Goal: Task Accomplishment & Management: Manage account settings

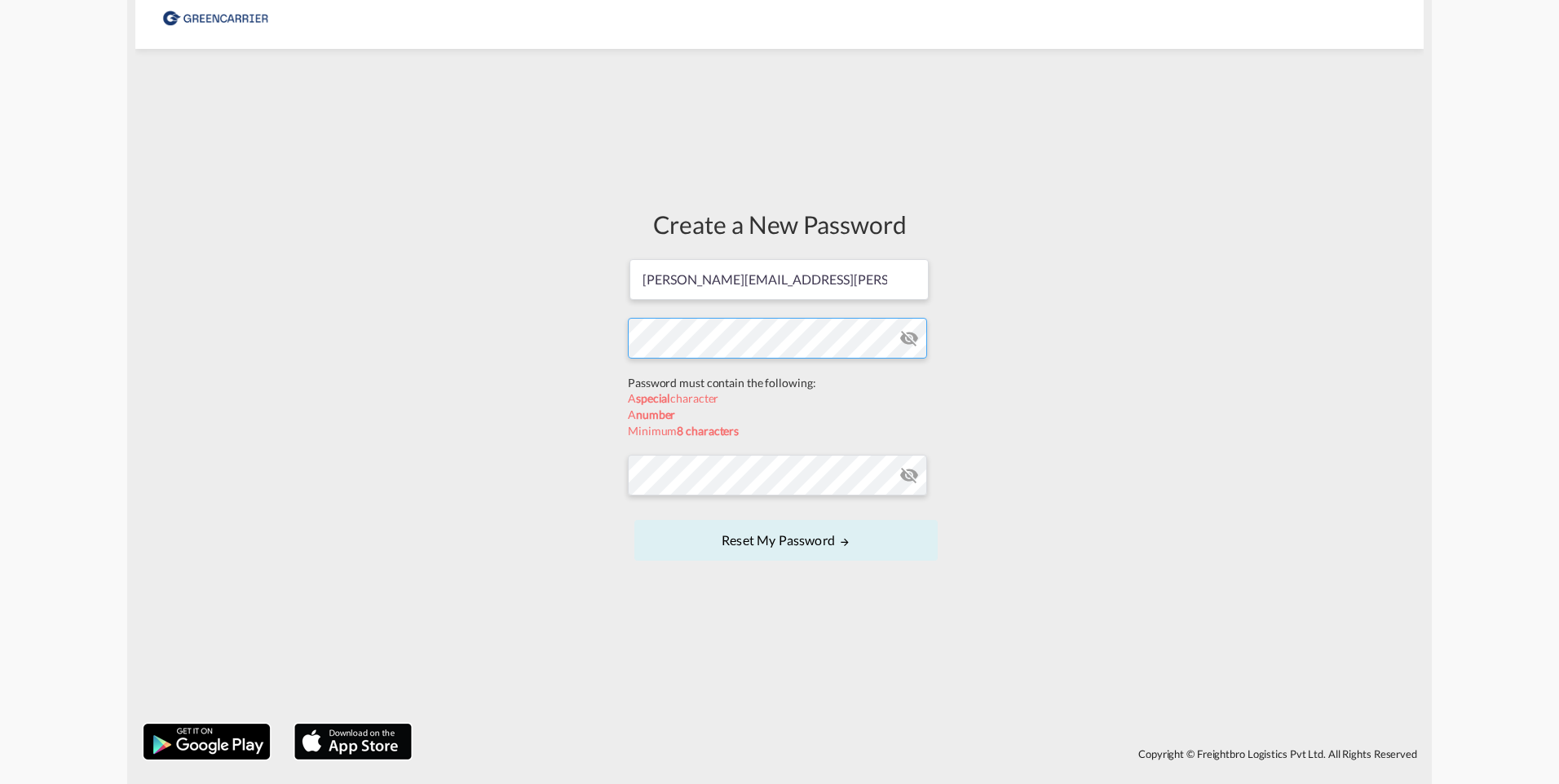
click at [674, 367] on form "[PERSON_NAME][EMAIL_ADDRESS][PERSON_NAME][DOMAIN_NAME] Password must contain th…" at bounding box center [780, 411] width 303 height 308
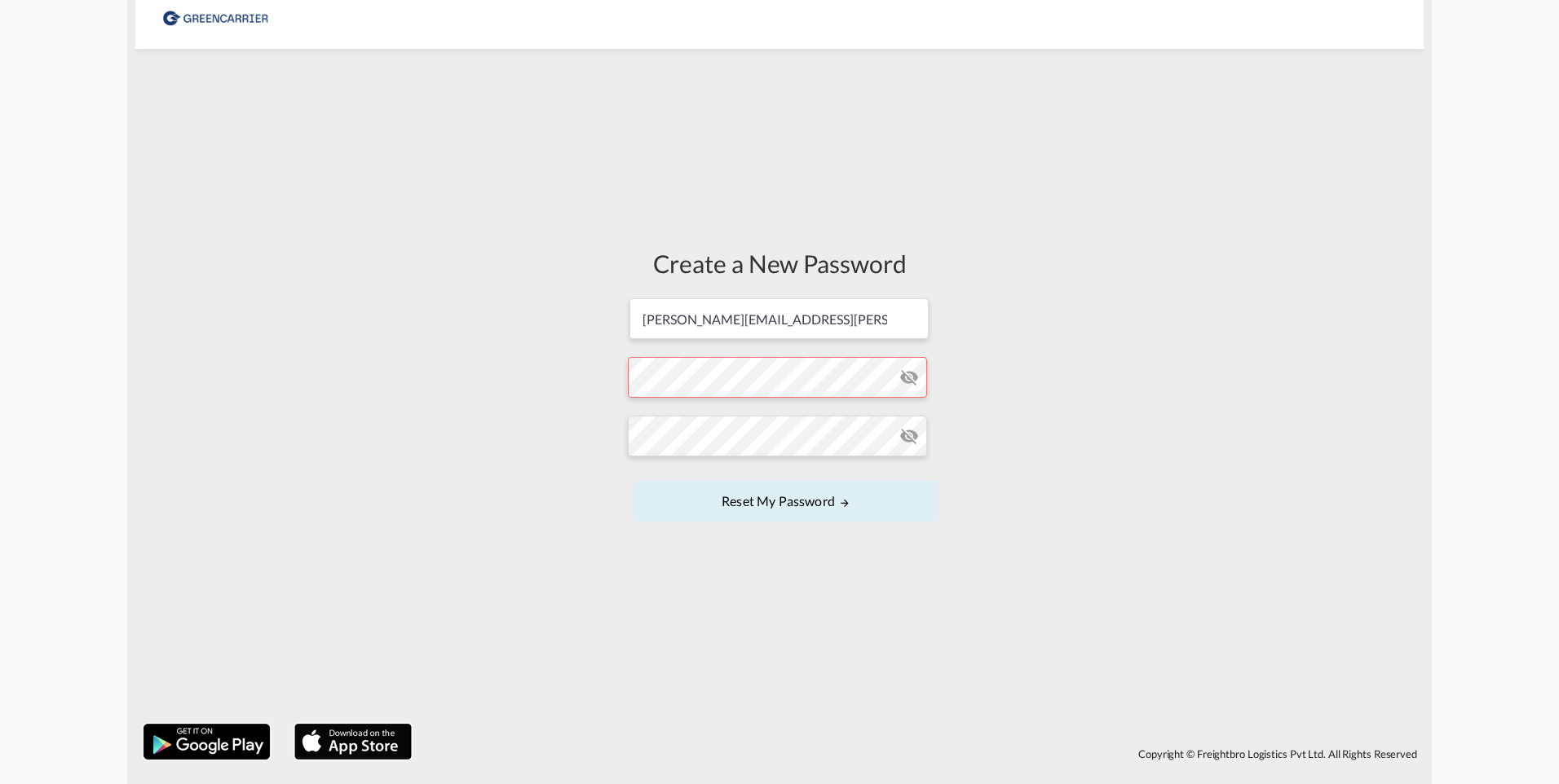
click at [697, 381] on form "[PERSON_NAME][EMAIL_ADDRESS][PERSON_NAME][DOMAIN_NAME] Password must contain th…" at bounding box center [780, 411] width 303 height 229
click at [787, 499] on button "Reset my password" at bounding box center [785, 501] width 303 height 41
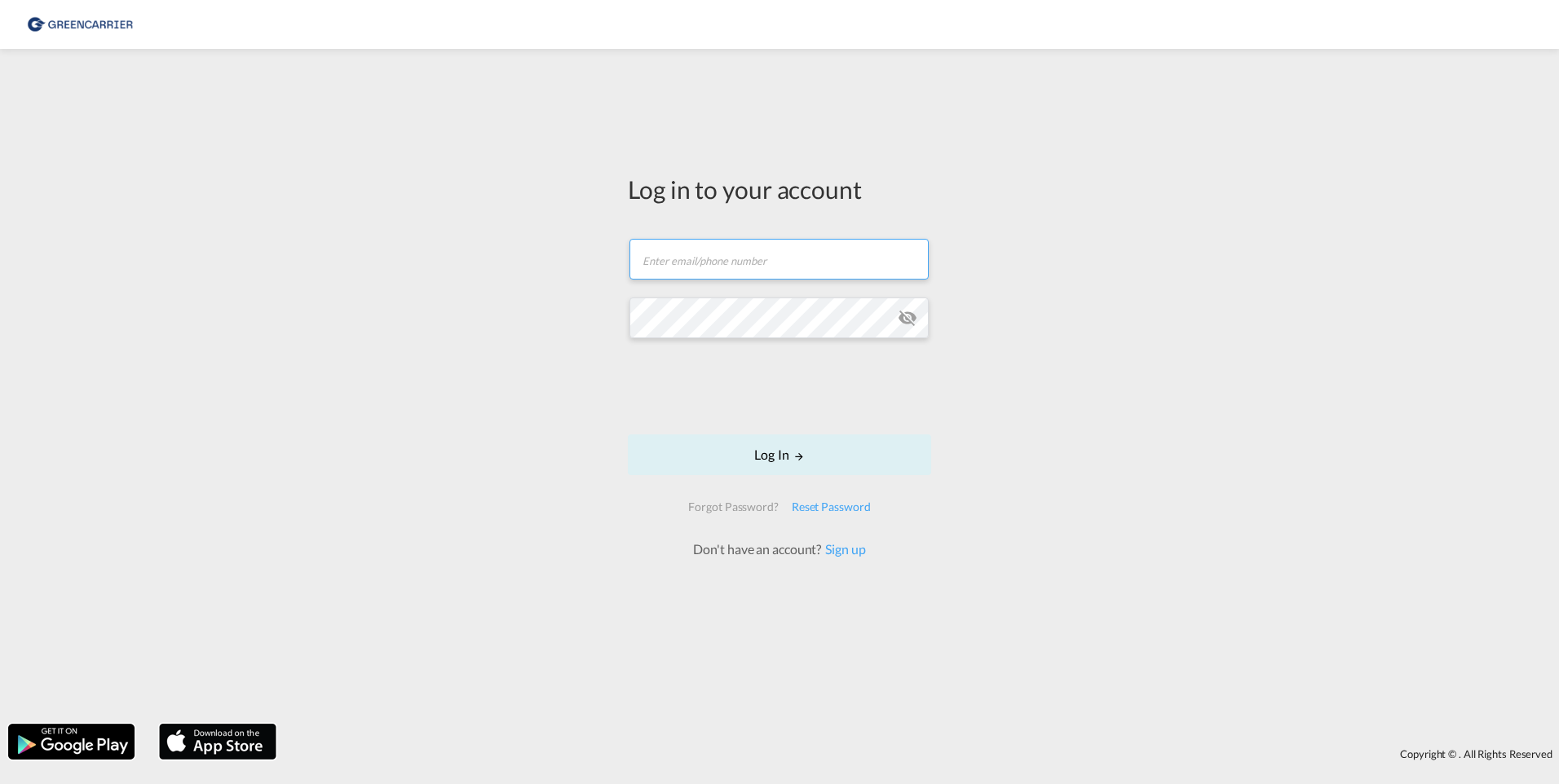
type input "[PERSON_NAME][EMAIL_ADDRESS][PERSON_NAME][DOMAIN_NAME]"
click at [718, 449] on button "Log In" at bounding box center [780, 454] width 303 height 41
